Goal: Information Seeking & Learning: Compare options

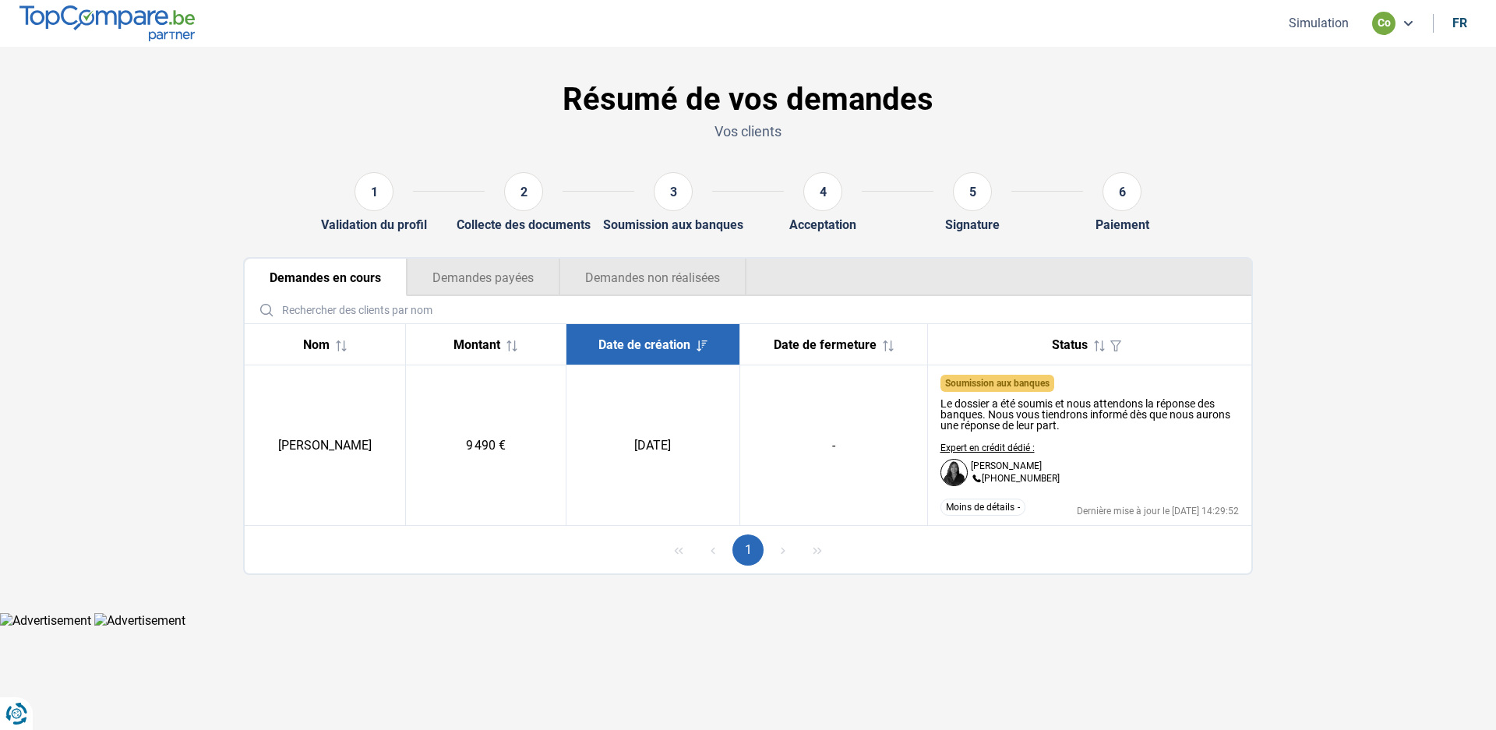
click at [1313, 27] on button "Simulation" at bounding box center [1318, 23] width 69 height 16
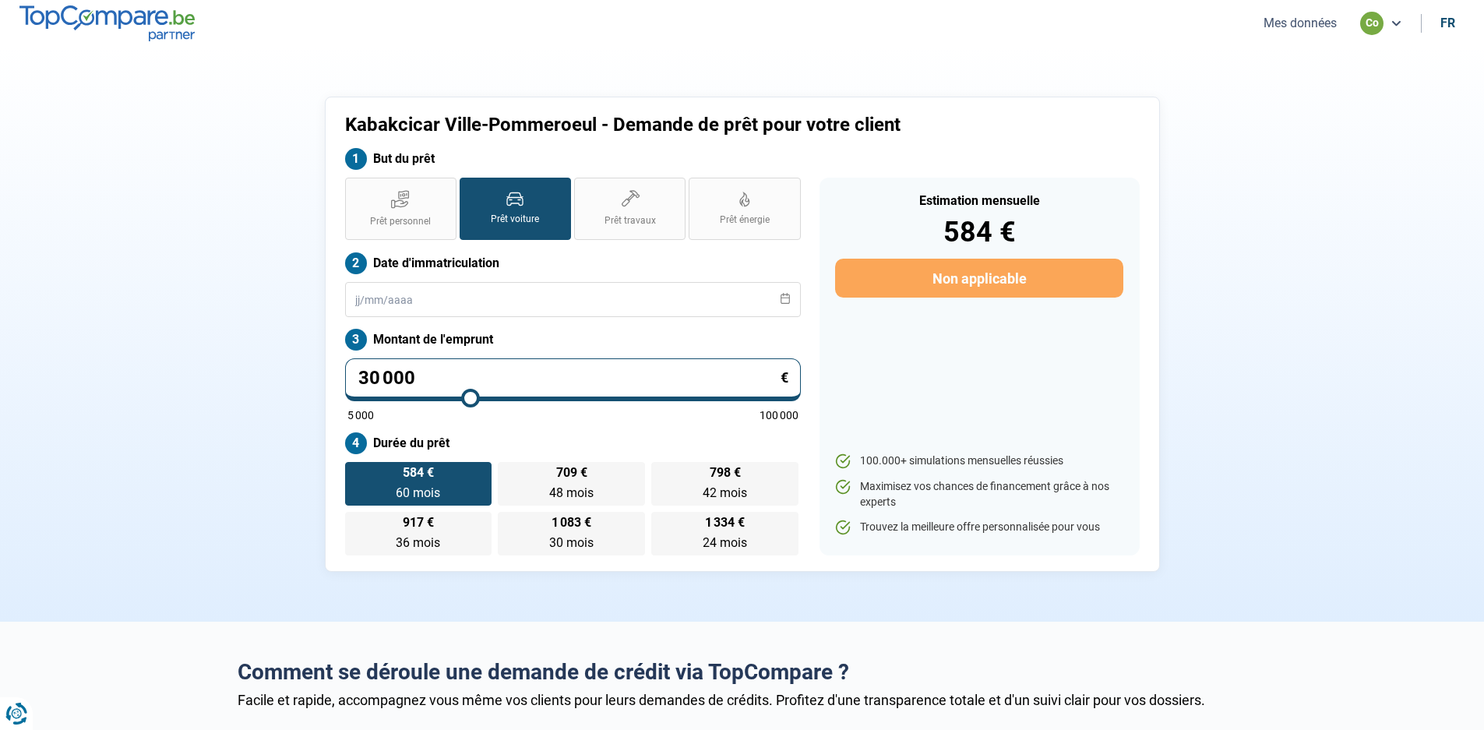
click at [1300, 26] on button "Mes données" at bounding box center [1300, 23] width 83 height 16
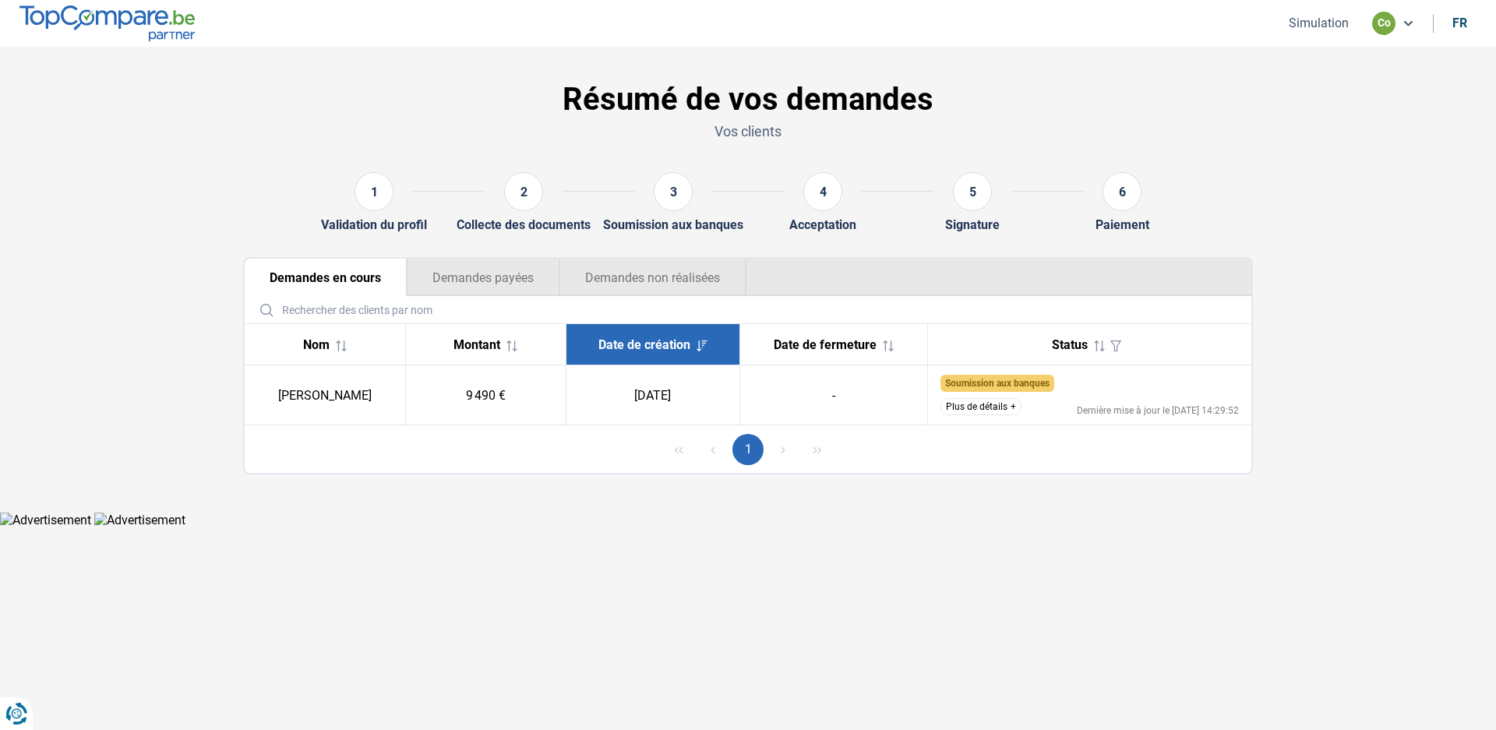
click at [1014, 409] on button "Plus de détails" at bounding box center [980, 406] width 81 height 17
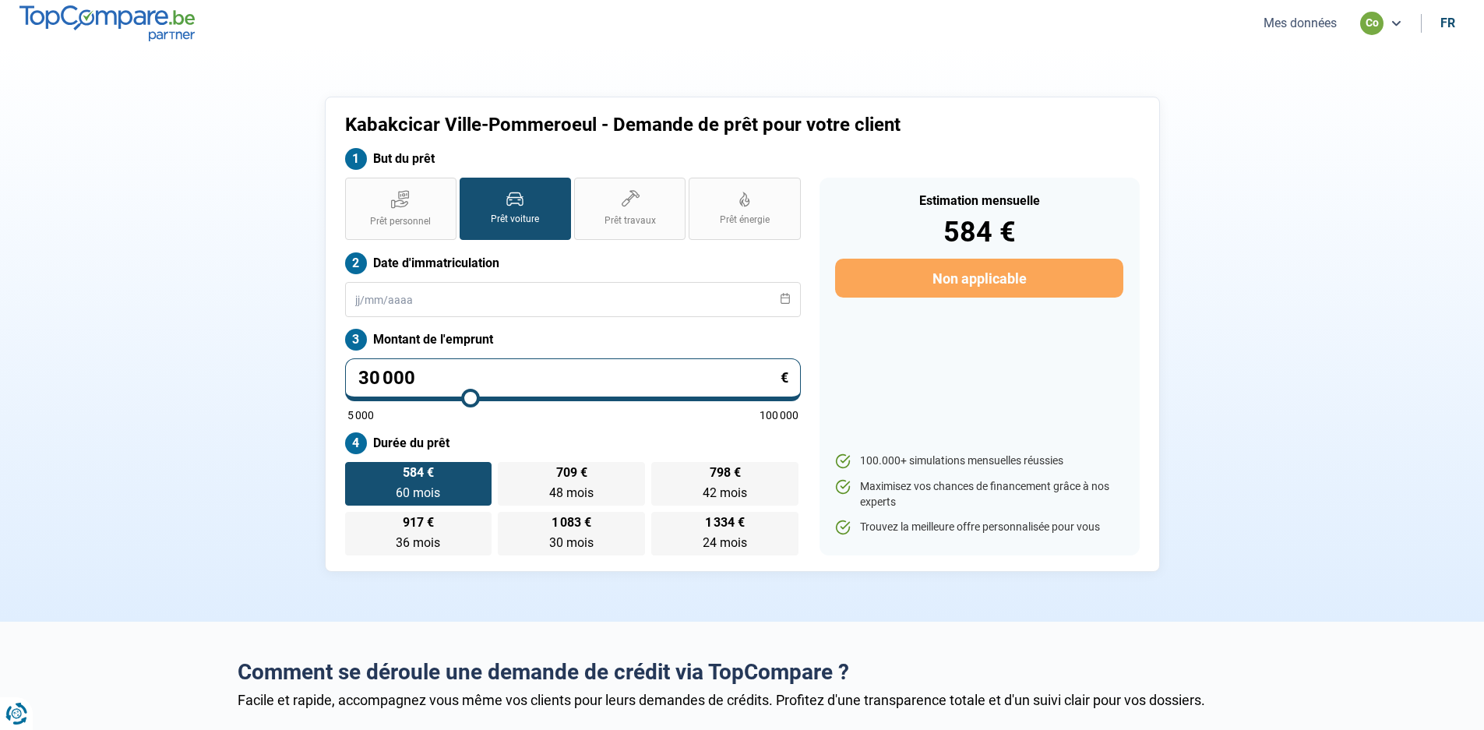
click at [1292, 24] on button "Mes données" at bounding box center [1300, 23] width 83 height 16
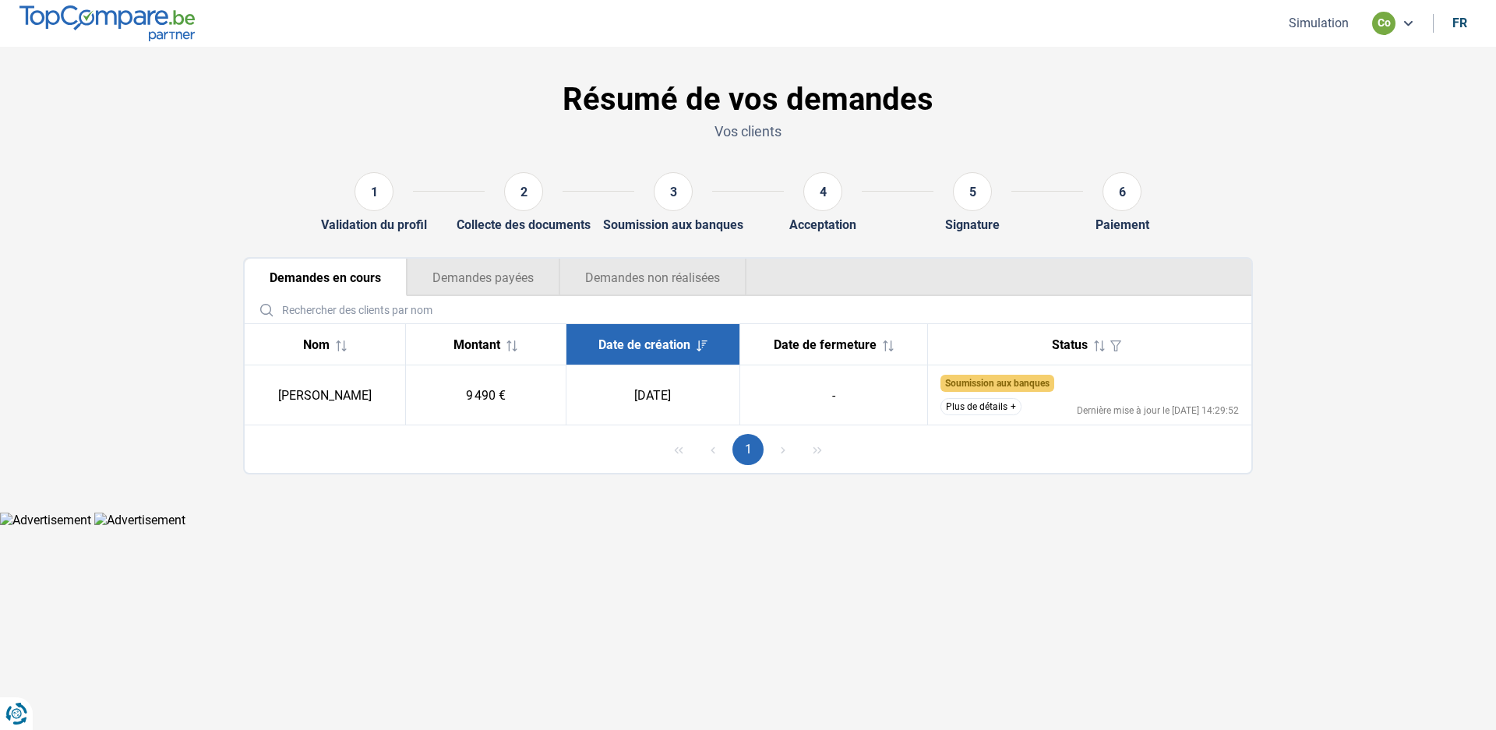
click at [1013, 408] on button "Plus de détails" at bounding box center [980, 406] width 81 height 17
